Goal: Transaction & Acquisition: Download file/media

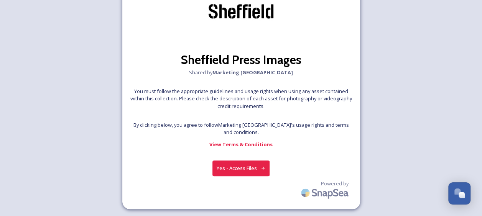
scroll to position [42, 0]
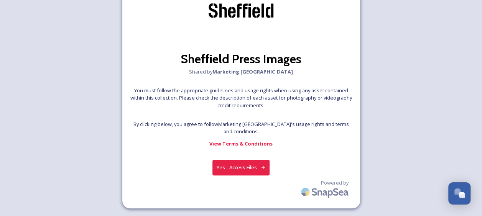
click at [263, 169] on icon at bounding box center [263, 167] width 5 height 5
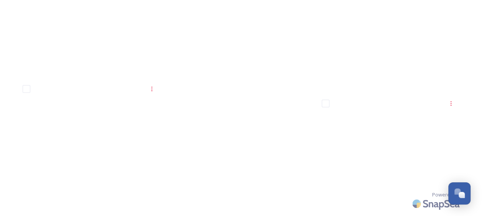
scroll to position [1737, 0]
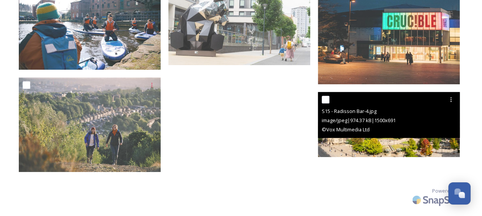
click at [366, 142] on img at bounding box center [389, 124] width 142 height 65
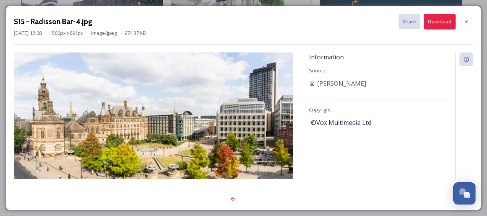
click at [437, 21] on button "Download" at bounding box center [440, 22] width 32 height 16
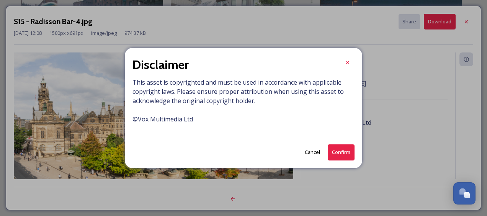
click at [339, 150] on button "Confirm" at bounding box center [341, 152] width 27 height 16
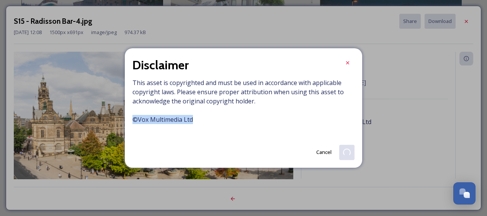
drag, startPoint x: 195, startPoint y: 120, endPoint x: 130, endPoint y: 121, distance: 65.5
click at [130, 121] on div "Disclaimer This asset is copyrighted and must be used in accordance with applic…" at bounding box center [244, 108] width 238 height 120
copy span "© Vox Multimedia Ltd"
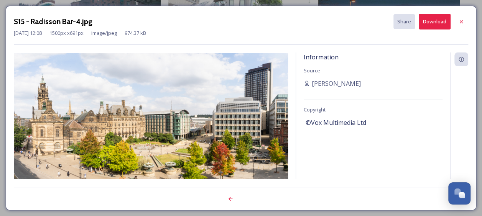
click at [204, 28] on div "S15 - Radisson Bar-4.jpg Share Download" at bounding box center [241, 22] width 454 height 16
drag, startPoint x: 372, startPoint y: 118, endPoint x: 297, endPoint y: 120, distance: 75.1
click at [297, 120] on div "Information Source [PERSON_NAME] Copyright ©Vox Multimedia Ltd" at bounding box center [373, 115] width 154 height 127
copy span "©Vox Multimedia Ltd"
click at [459, 20] on icon at bounding box center [461, 22] width 6 height 6
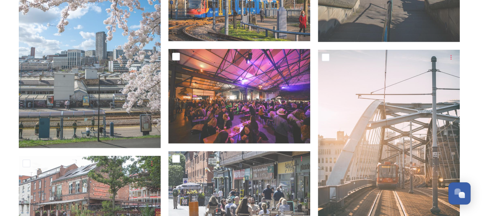
scroll to position [855, 0]
